Goal: Task Accomplishment & Management: Use online tool/utility

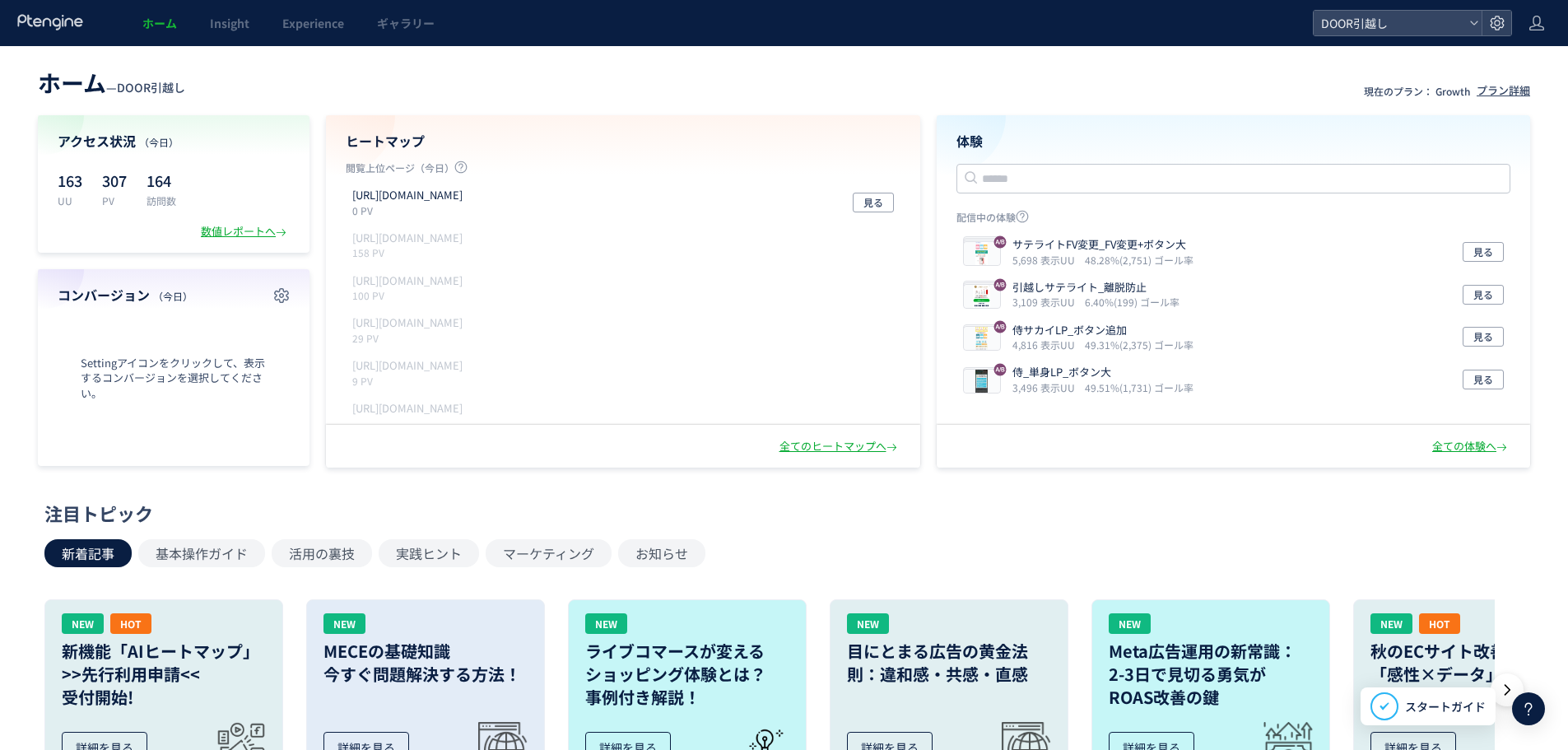
click at [795, 201] on div "[URL][DOMAIN_NAME] 0 PV 見る" at bounding box center [623, 202] width 554 height 42
click at [317, 17] on span "Experience" at bounding box center [313, 22] width 62 height 16
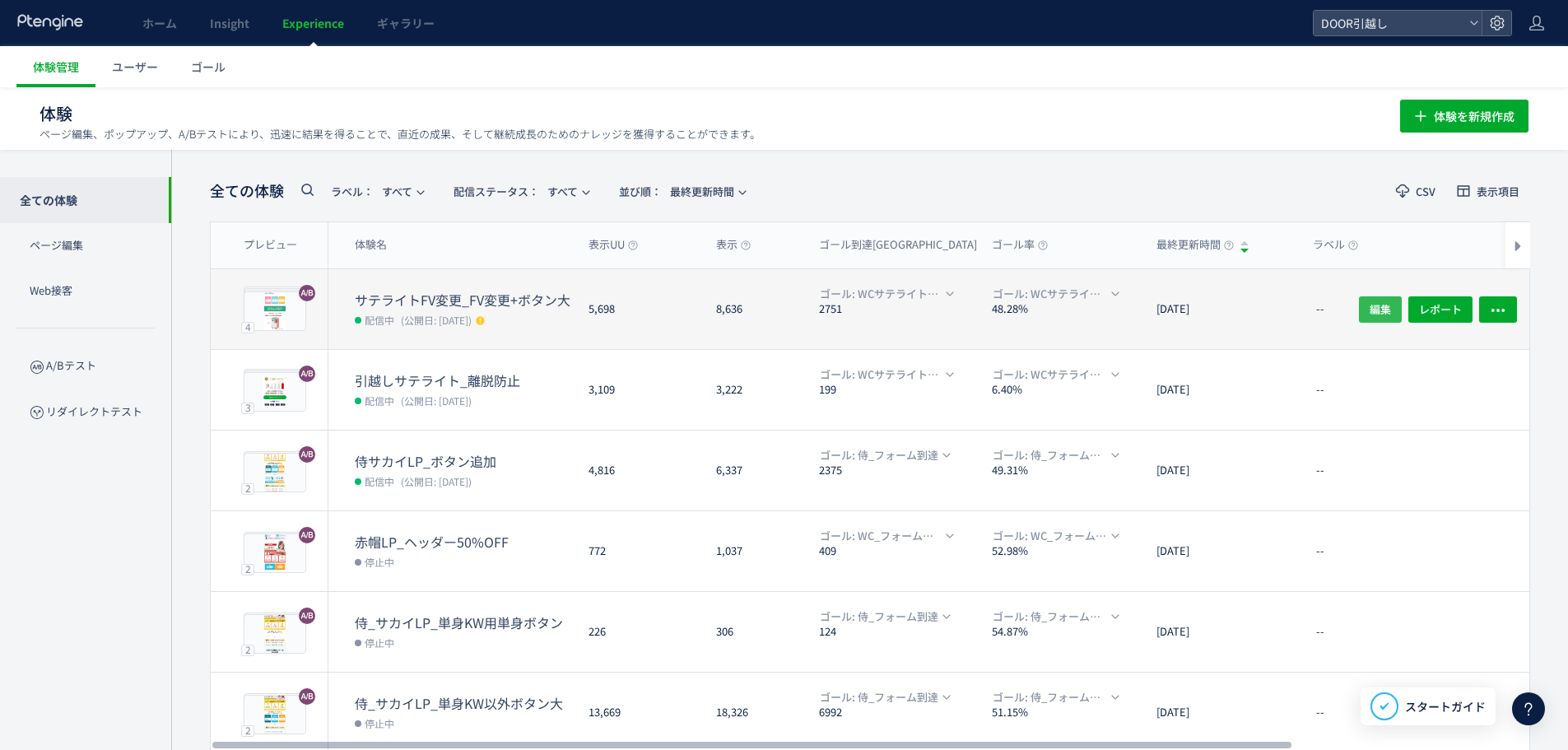
click at [1389, 305] on span "編集" at bounding box center [1380, 308] width 21 height 26
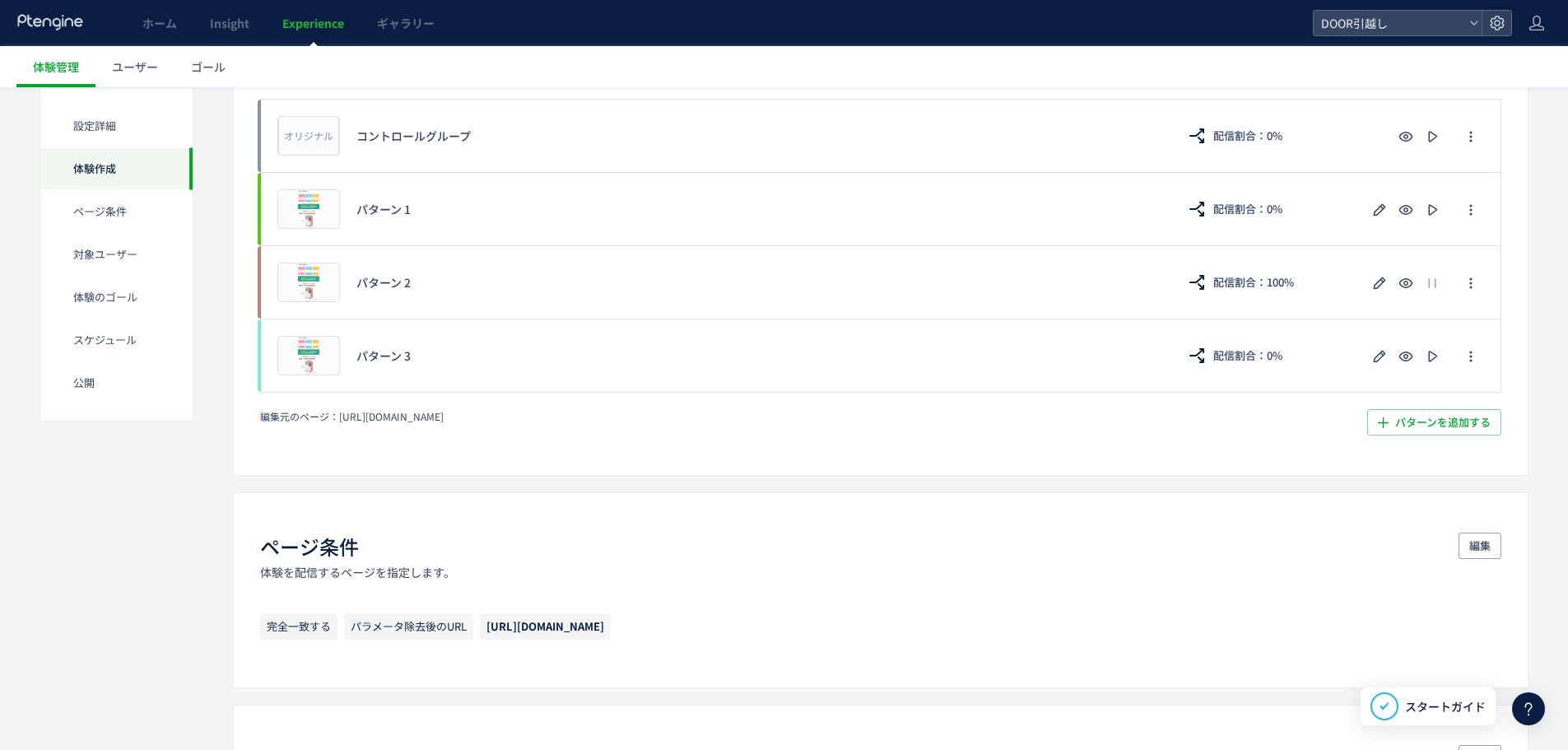
scroll to position [473, 0]
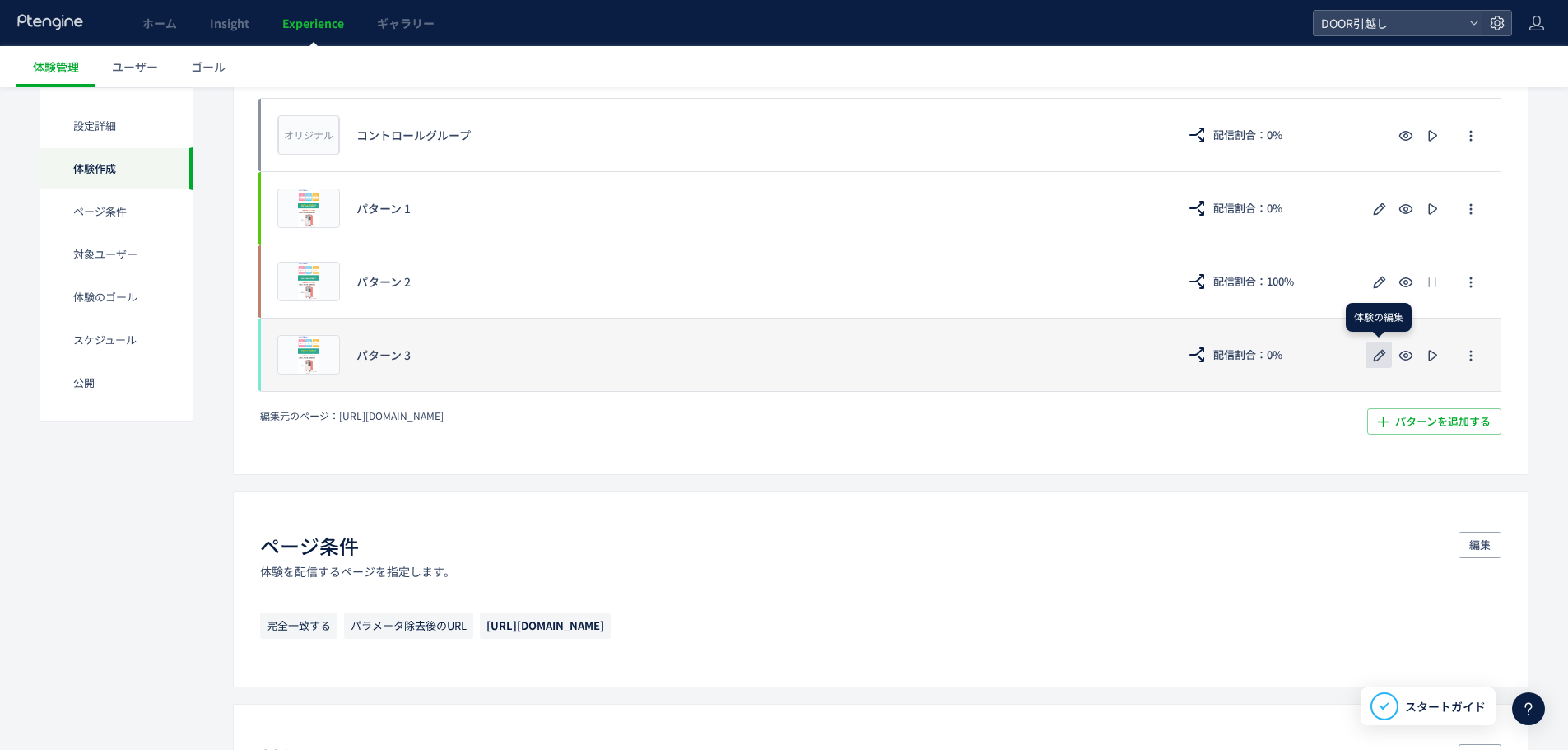
click at [1377, 352] on icon "button" at bounding box center [1379, 355] width 20 height 20
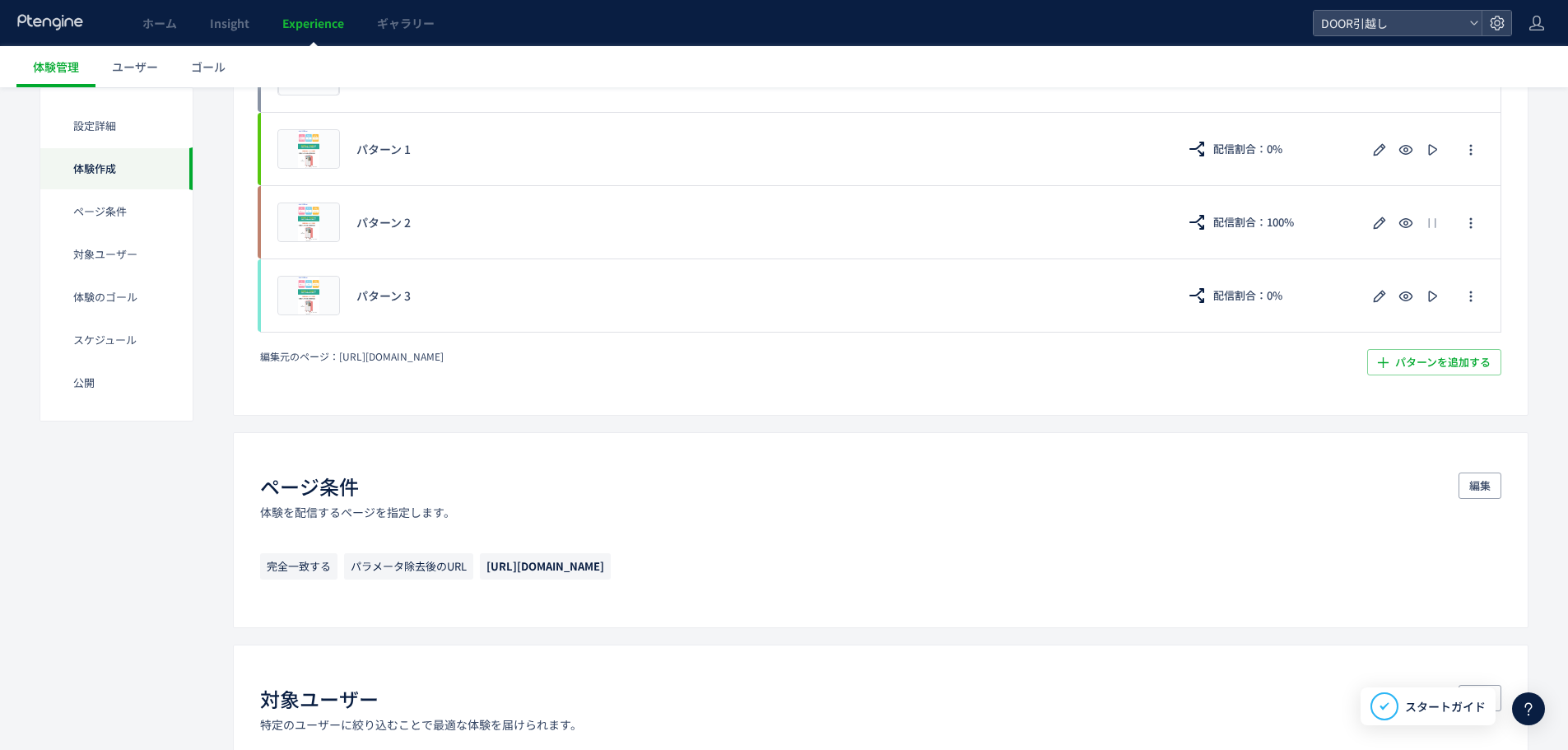
scroll to position [532, 0]
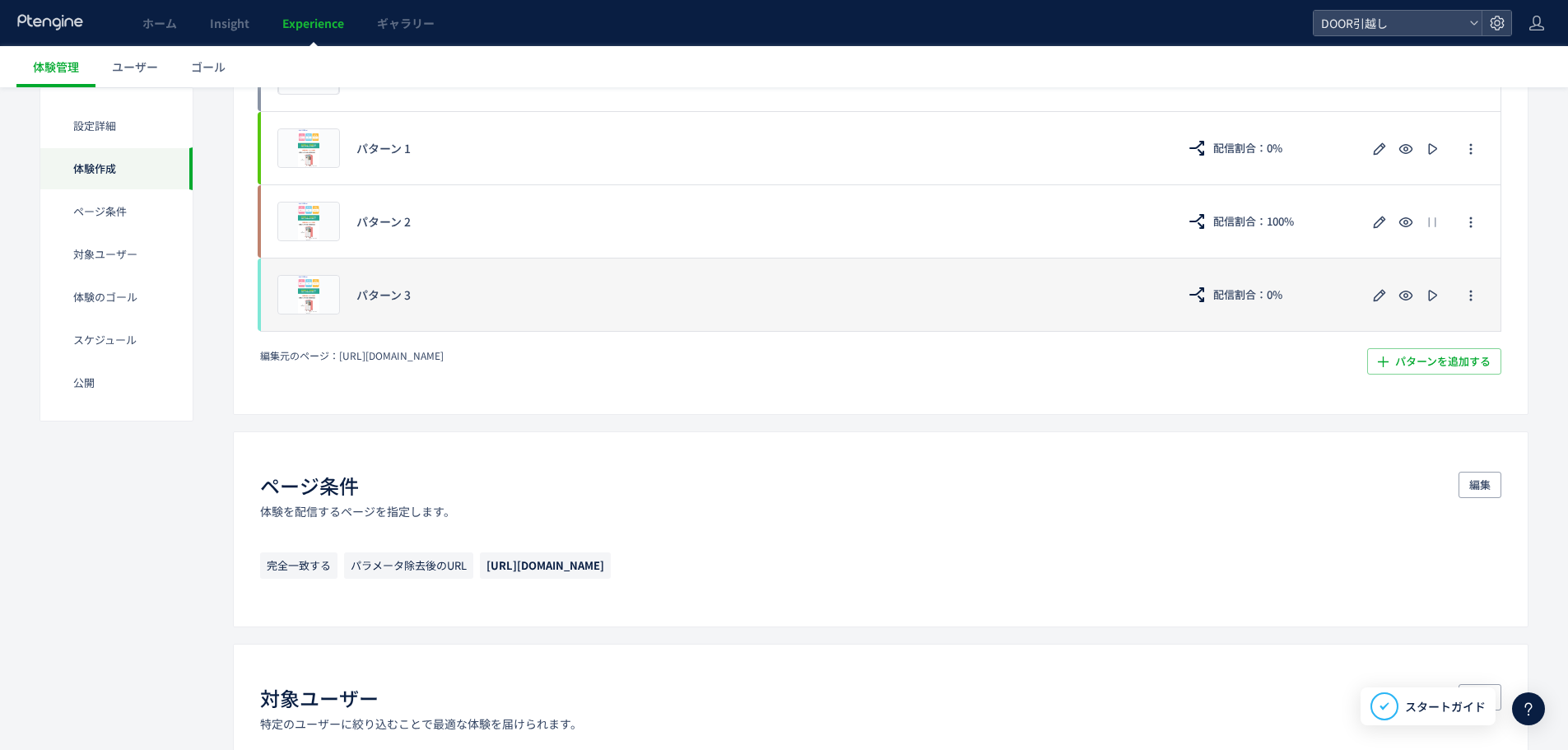
click at [804, 298] on div "パターン 3" at bounding box center [758, 295] width 804 height 16
click at [1380, 303] on icon "button" at bounding box center [1379, 296] width 20 height 20
